Goal: Transaction & Acquisition: Purchase product/service

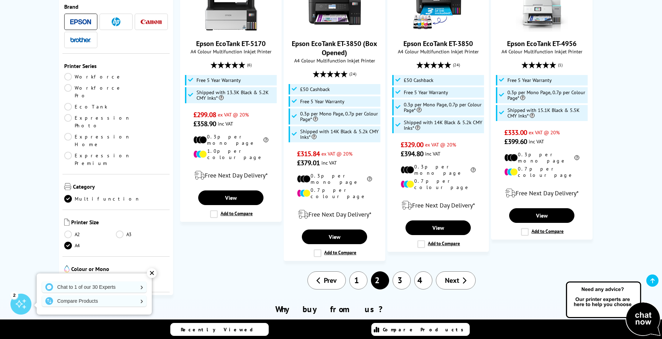
scroll to position [803, 0]
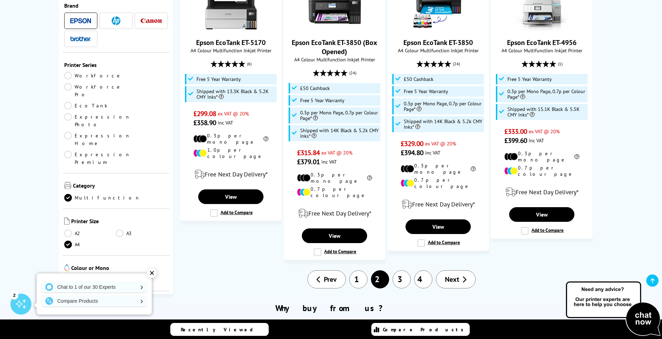
click at [359, 270] on link "1" at bounding box center [358, 279] width 18 height 18
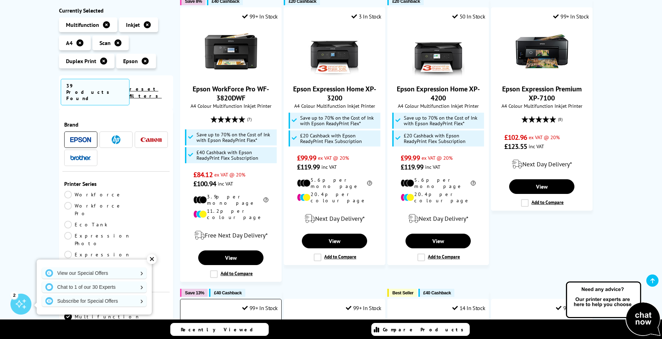
scroll to position [419, 0]
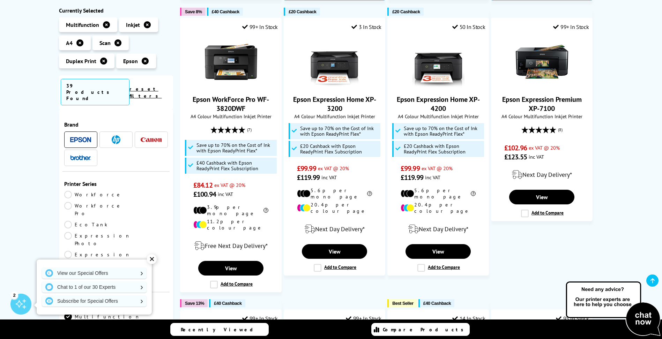
click at [80, 150] on li at bounding box center [80, 158] width 33 height 16
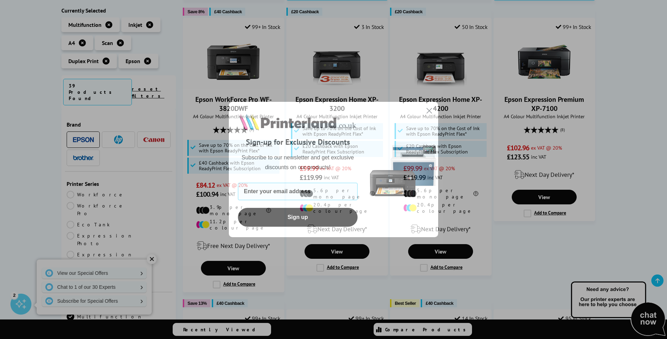
click at [430, 109] on circle "Close dialog" at bounding box center [430, 111] width 12 height 12
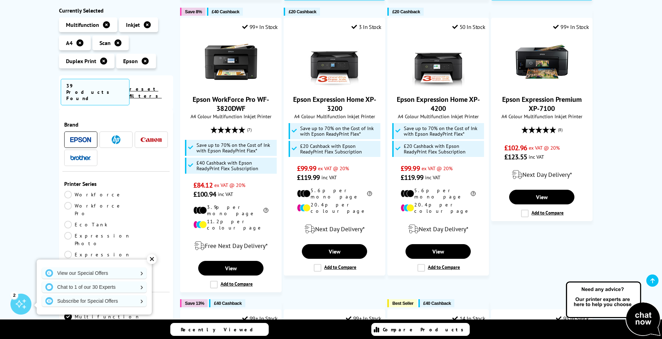
click at [80, 155] on img at bounding box center [80, 157] width 21 height 5
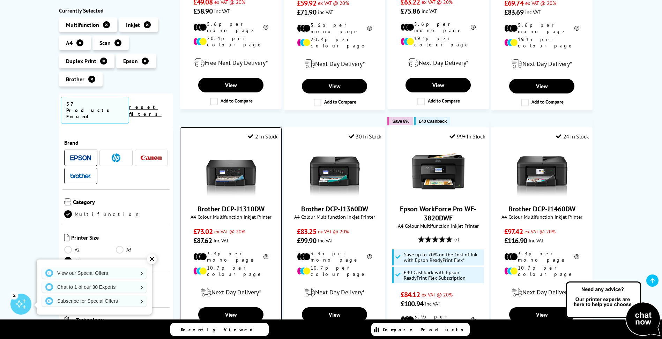
scroll to position [314, 0]
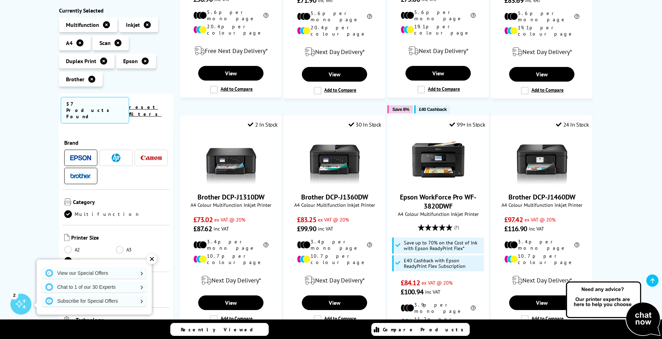
click at [89, 155] on img at bounding box center [80, 157] width 21 height 5
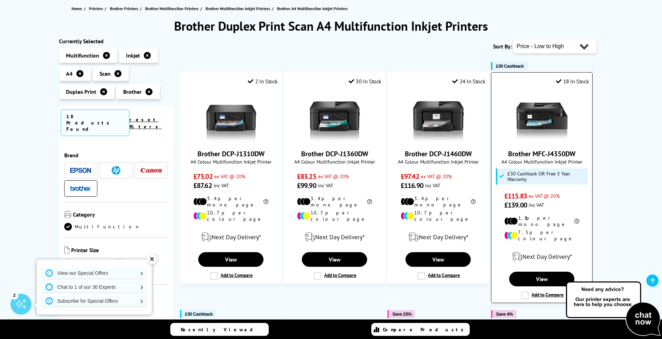
scroll to position [70, 0]
